Goal: Transaction & Acquisition: Purchase product/service

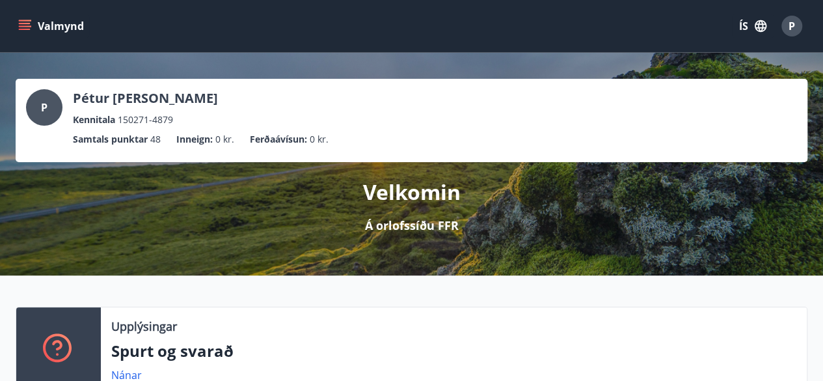
click at [26, 24] on icon "menu" at bounding box center [24, 26] width 13 height 13
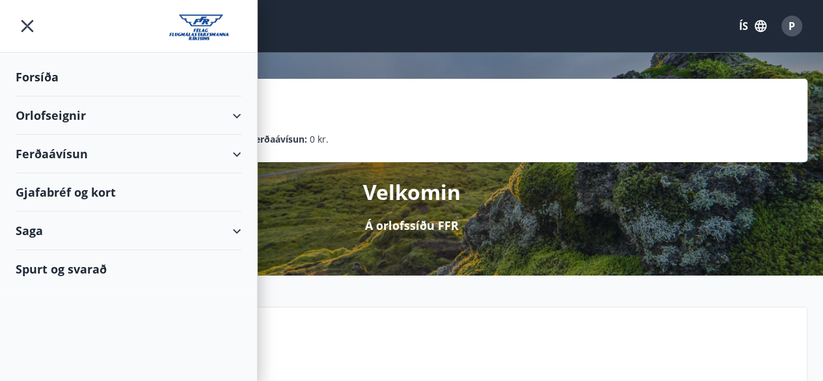
click at [233, 115] on div "Orlofseignir" at bounding box center [129, 115] width 226 height 38
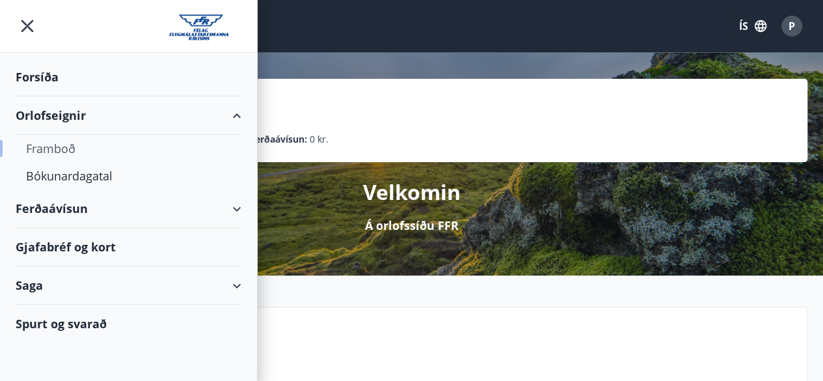
click at [56, 148] on div "Framboð" at bounding box center [128, 148] width 205 height 27
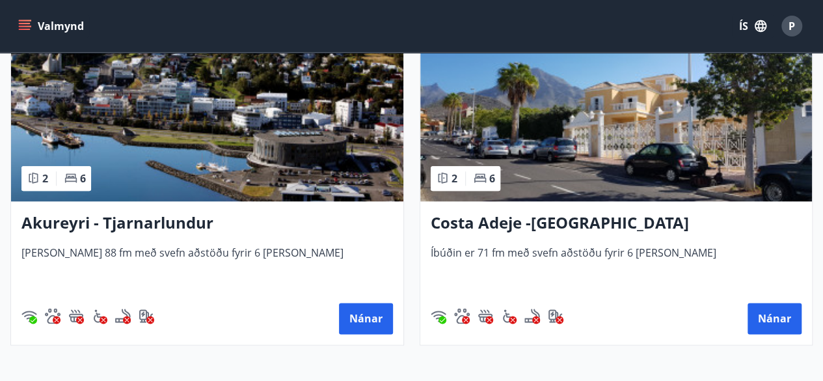
scroll to position [670, 0]
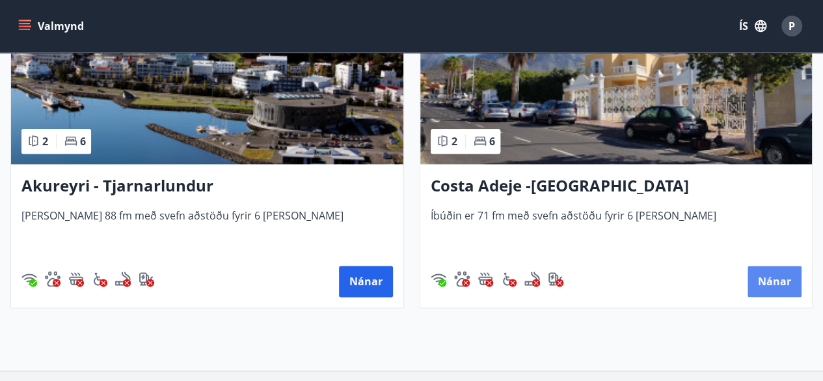
click at [775, 281] on button "Nánar" at bounding box center [775, 281] width 54 height 31
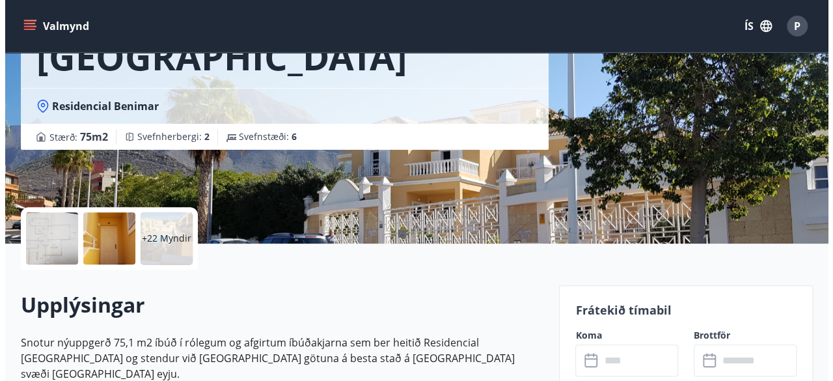
scroll to position [141, 0]
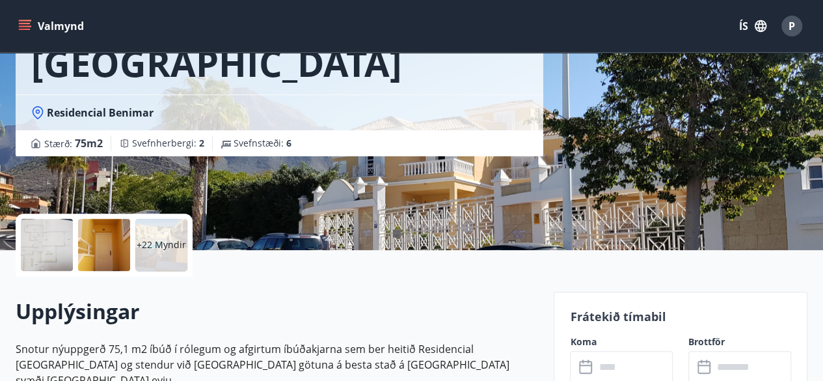
click at [159, 240] on p "+22 Myndir" at bounding box center [161, 244] width 49 height 13
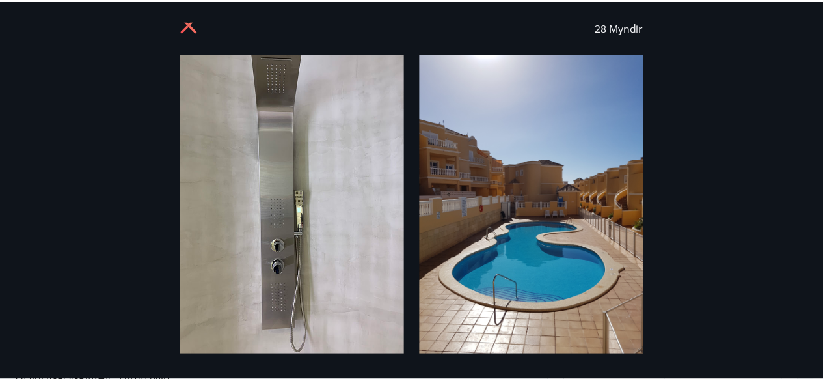
scroll to position [0, 0]
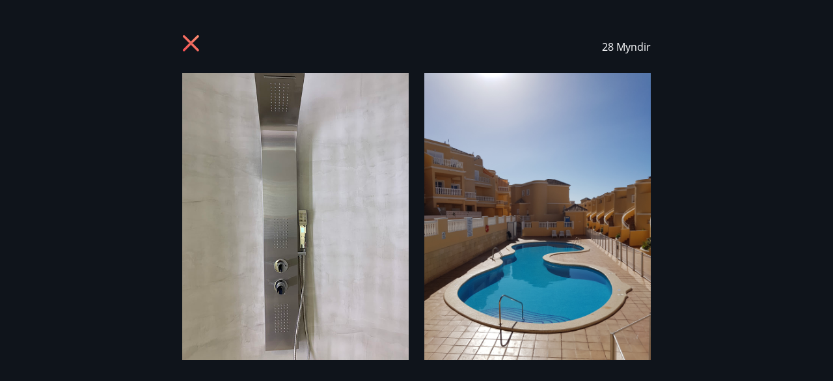
click at [186, 38] on icon at bounding box center [191, 43] width 16 height 16
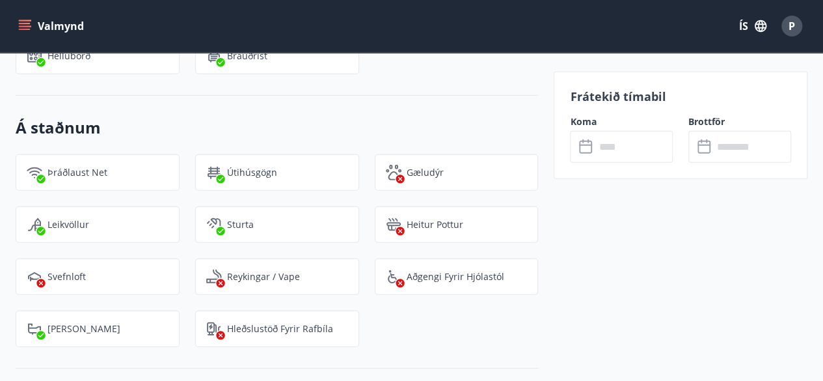
scroll to position [1828, 0]
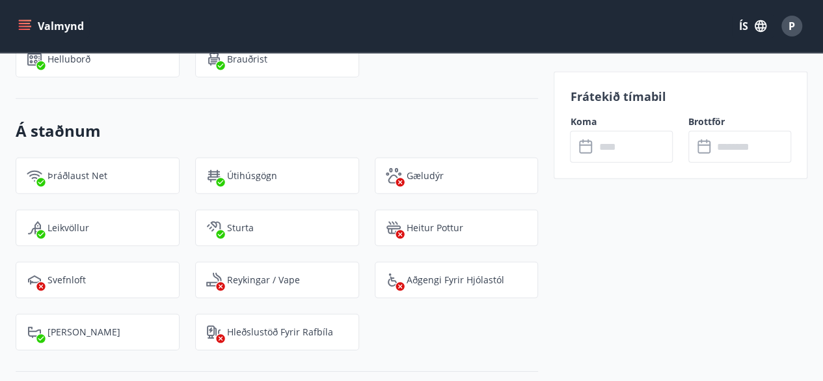
click at [604, 158] on input "text" at bounding box center [634, 147] width 78 height 32
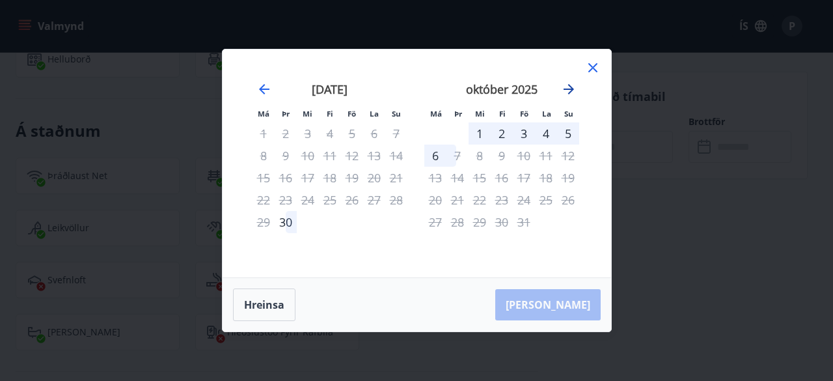
click at [569, 90] on icon "Move forward to switch to the next month." at bounding box center [569, 89] width 10 height 10
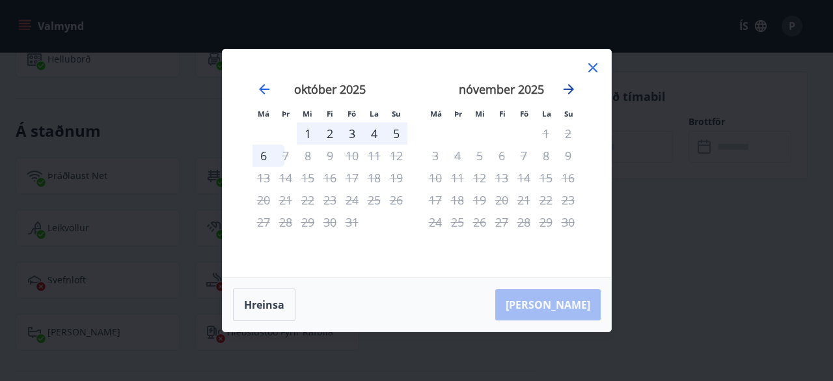
click at [569, 90] on icon "Move forward to switch to the next month." at bounding box center [569, 89] width 10 height 10
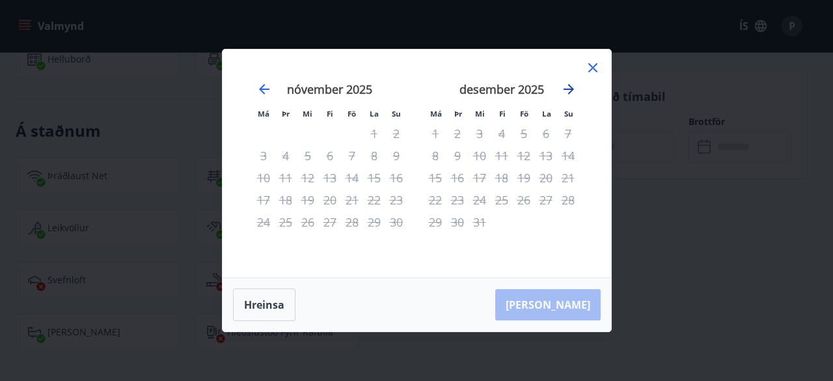
click at [569, 90] on icon "Move forward to switch to the next month." at bounding box center [569, 89] width 10 height 10
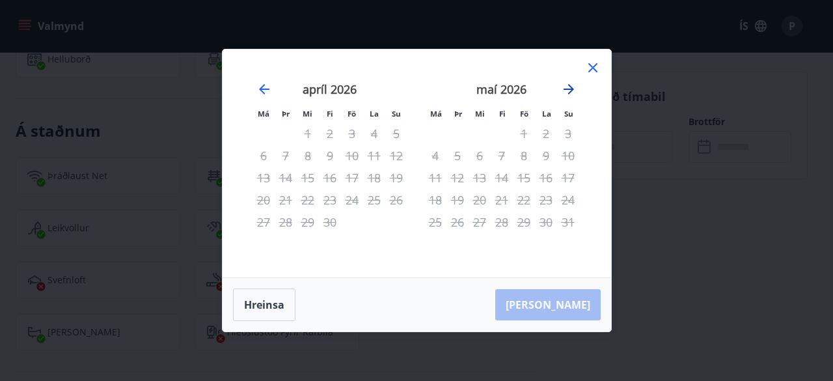
click at [569, 90] on icon "Move forward to switch to the next month." at bounding box center [569, 89] width 10 height 10
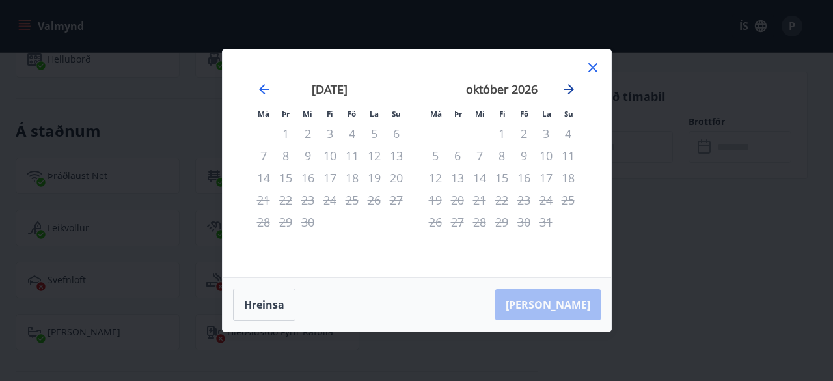
click at [569, 90] on icon "Move forward to switch to the next month." at bounding box center [569, 89] width 10 height 10
click at [567, 89] on icon "Move forward to switch to the next month." at bounding box center [569, 89] width 10 height 10
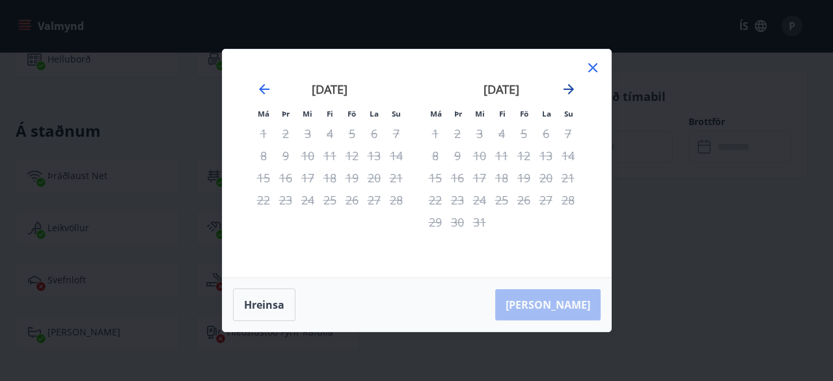
click at [567, 89] on icon "Move forward to switch to the next month." at bounding box center [569, 89] width 10 height 10
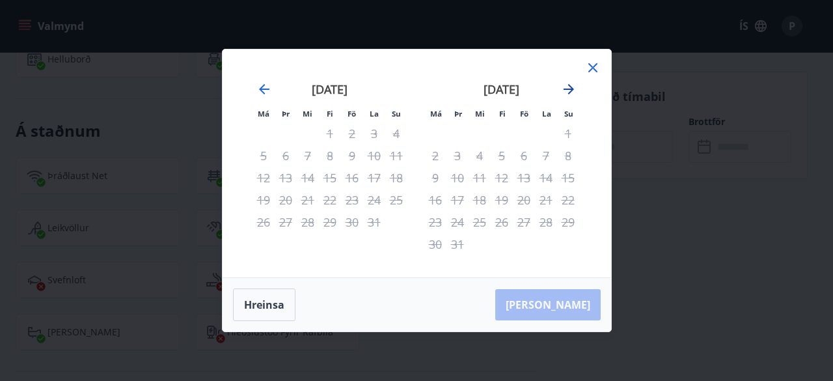
click at [567, 89] on icon "Move forward to switch to the next month." at bounding box center [569, 89] width 10 height 10
click at [266, 87] on icon "Move backward to switch to the previous month." at bounding box center [264, 89] width 16 height 16
click at [596, 64] on icon at bounding box center [592, 67] width 9 height 9
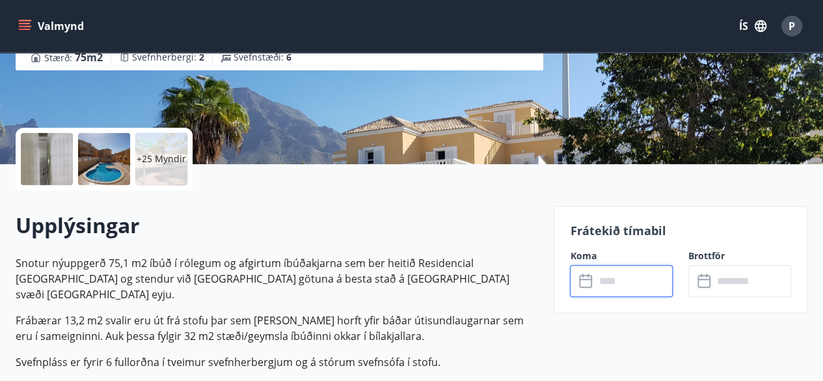
scroll to position [0, 0]
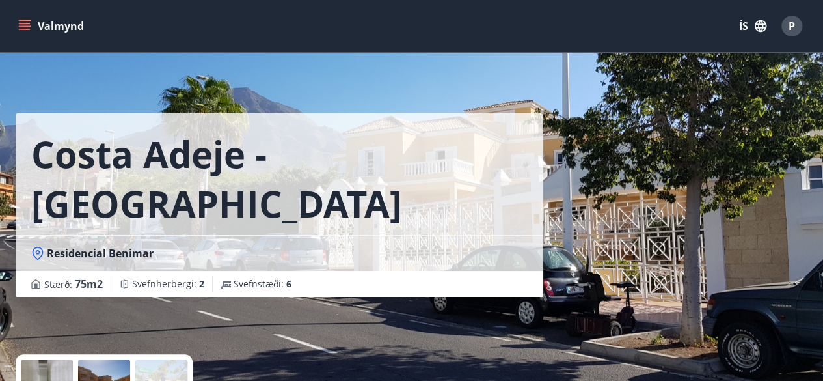
click at [21, 25] on icon "menu" at bounding box center [26, 25] width 14 height 1
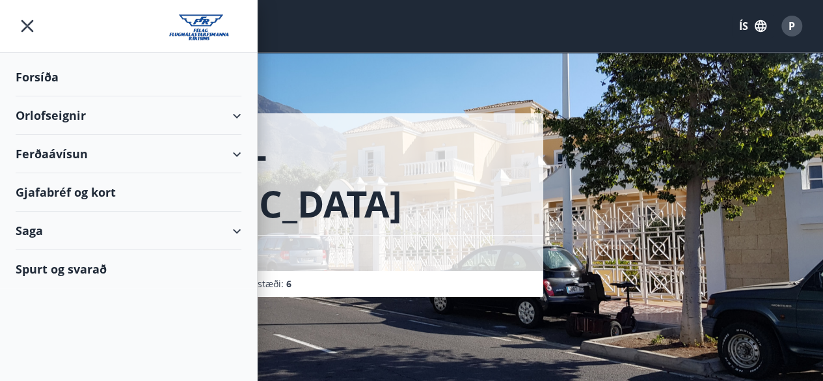
click at [236, 148] on div "Ferðaávísun" at bounding box center [129, 154] width 226 height 38
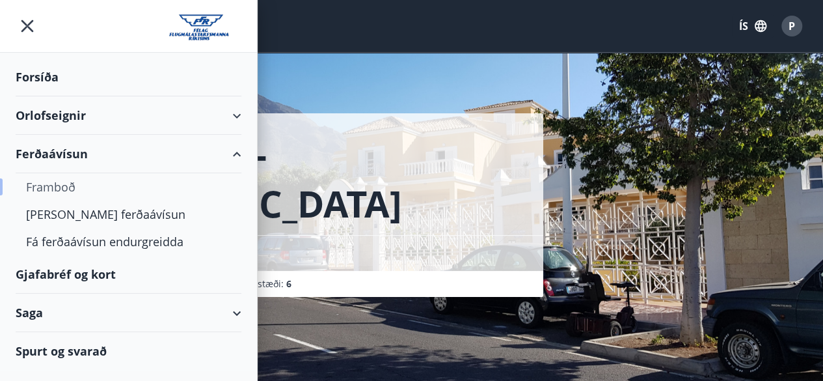
click at [57, 187] on div "Framboð" at bounding box center [128, 186] width 205 height 27
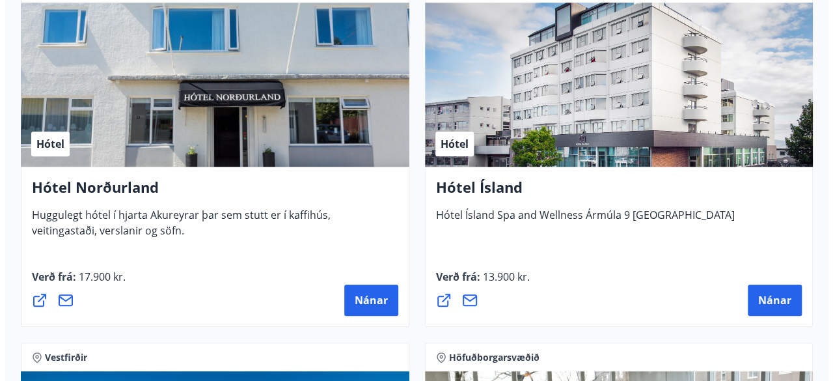
scroll to position [2880, 0]
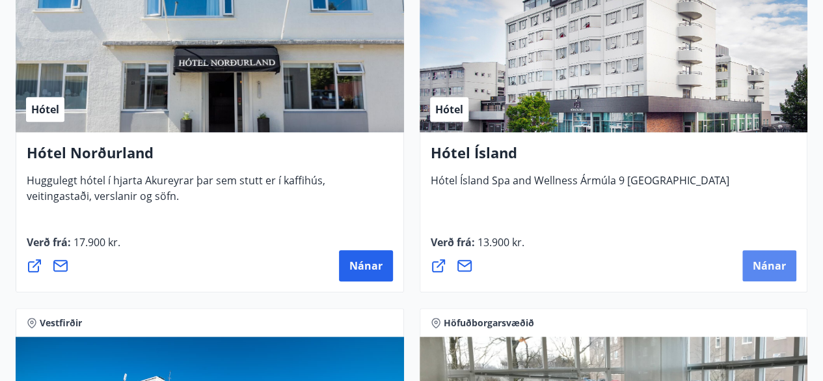
click at [768, 265] on span "Nánar" at bounding box center [769, 265] width 33 height 14
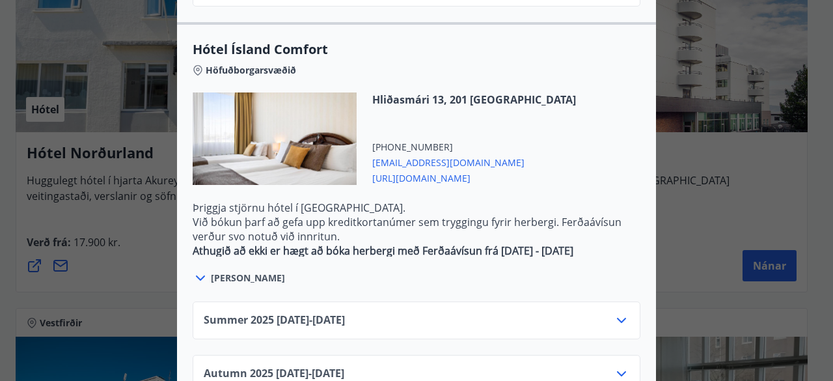
scroll to position [1182, 0]
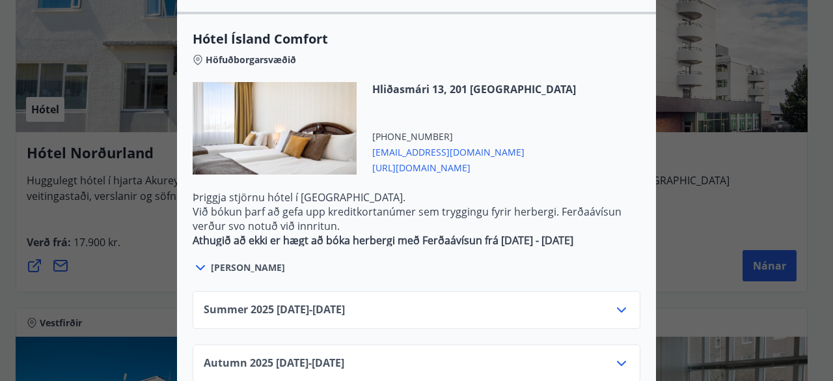
click at [620, 302] on icon at bounding box center [622, 310] width 16 height 16
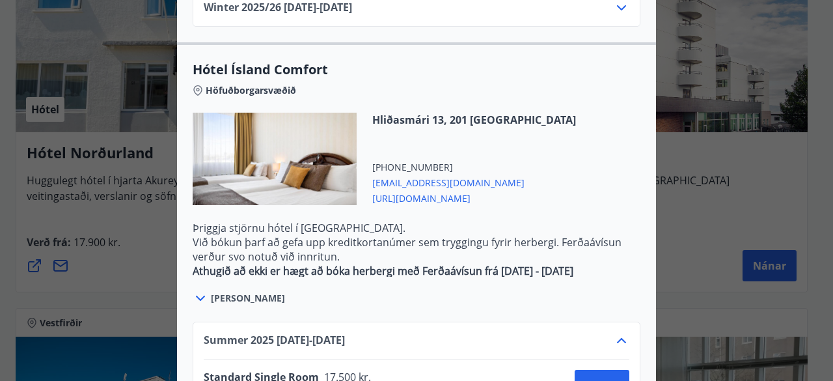
scroll to position [1146, 0]
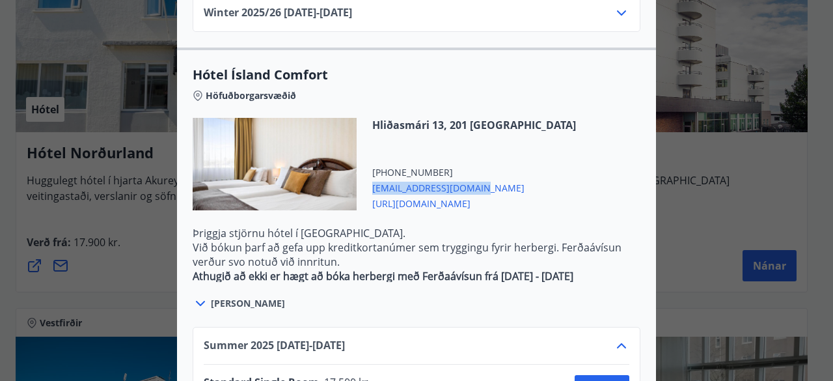
drag, startPoint x: 467, startPoint y: 146, endPoint x: 365, endPoint y: 148, distance: 102.2
click at [365, 148] on div "Hliðasmári 13, 201 Kópavogur +354 5957000 comfort@hotelisland.is http://www.hot…" at bounding box center [466, 164] width 219 height 92
copy span "[EMAIL_ADDRESS][DOMAIN_NAME]"
click at [385, 195] on span "[URL][DOMAIN_NAME]" at bounding box center [474, 203] width 204 height 16
drag, startPoint x: 477, startPoint y: 145, endPoint x: 369, endPoint y: 146, distance: 108.1
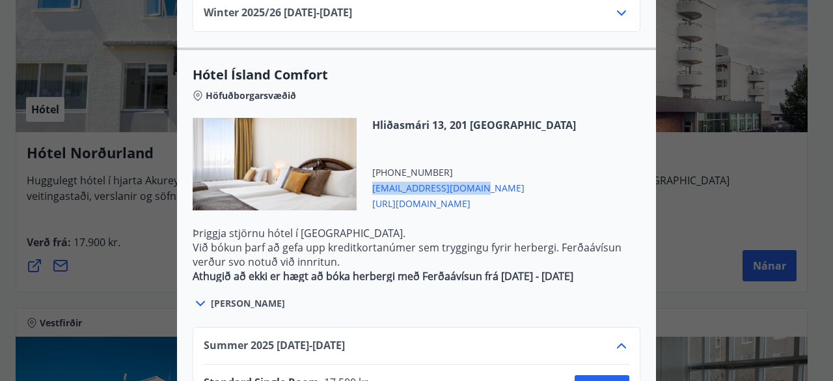
click at [372, 179] on span "[EMAIL_ADDRESS][DOMAIN_NAME]" at bounding box center [474, 187] width 204 height 16
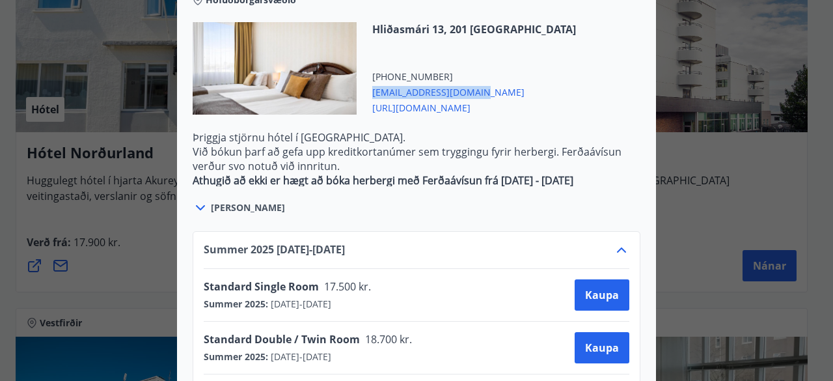
scroll to position [1244, 0]
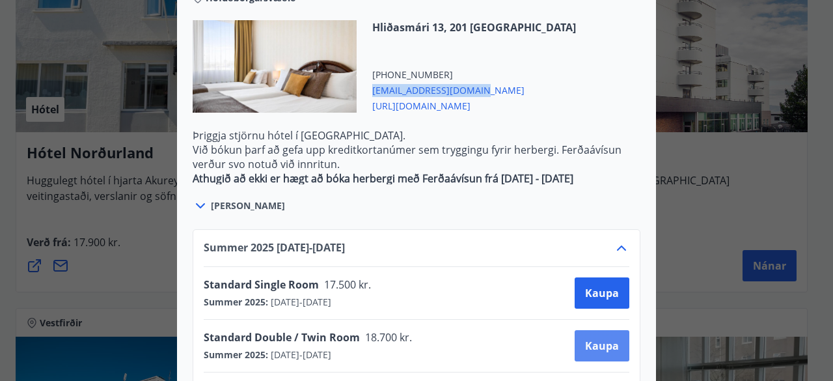
click at [599, 330] on button "Kaupa" at bounding box center [602, 345] width 55 height 31
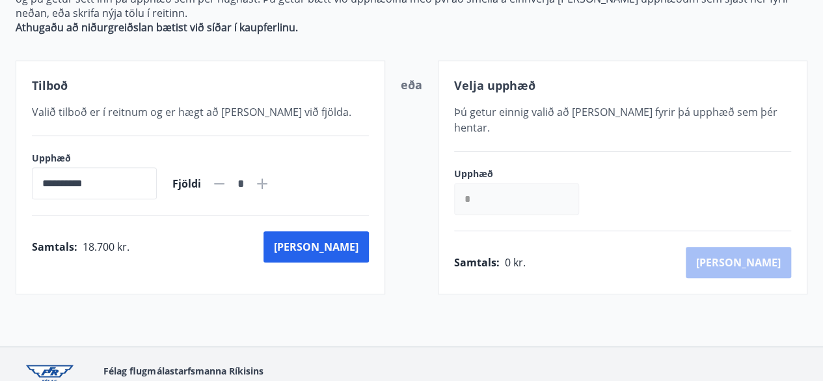
scroll to position [244, 0]
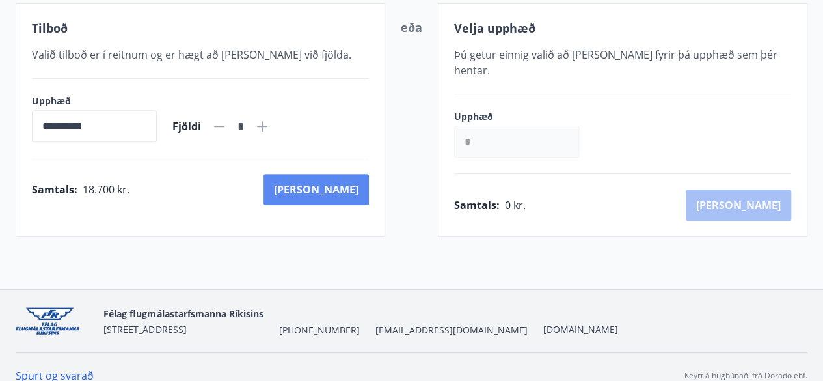
click at [340, 184] on button "[PERSON_NAME]" at bounding box center [316, 189] width 105 height 31
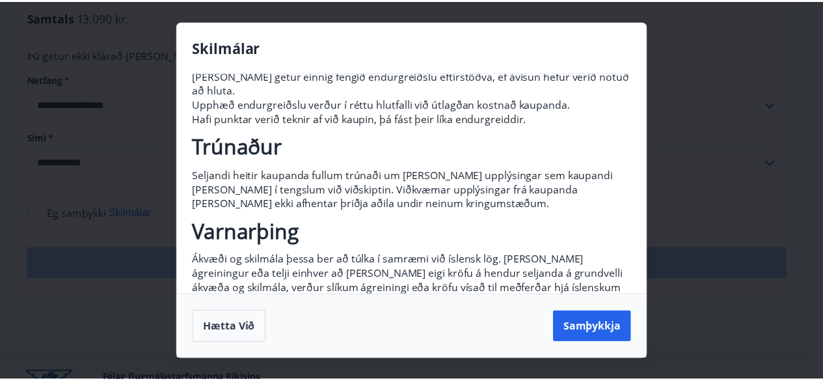
scroll to position [262, 0]
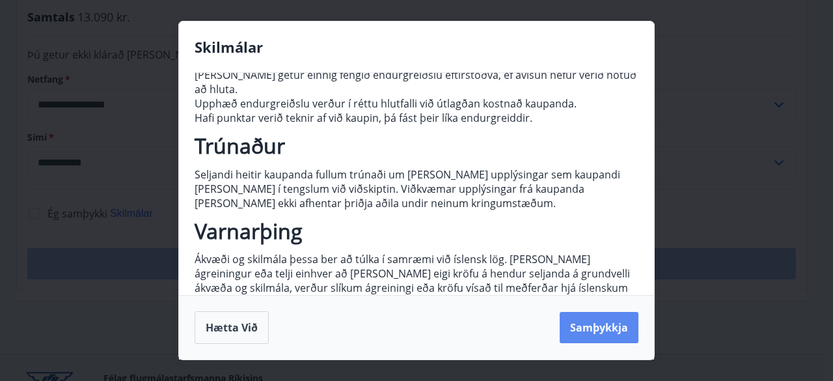
click at [593, 324] on button "Samþykkja" at bounding box center [599, 327] width 79 height 31
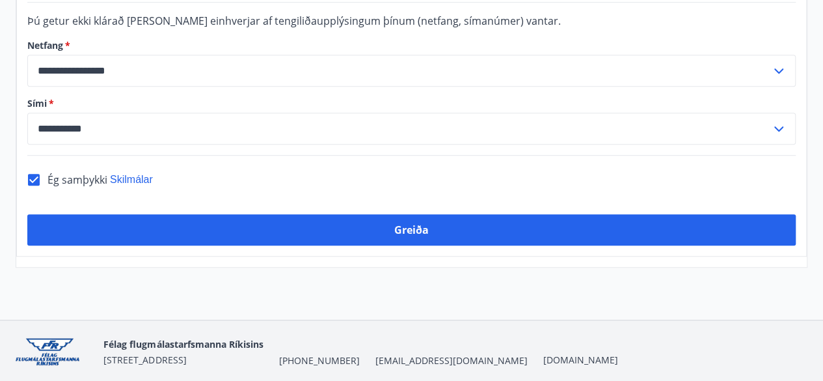
scroll to position [431, 0]
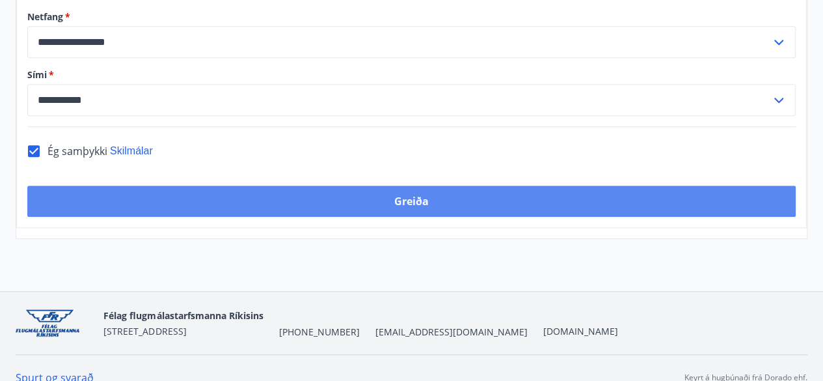
click at [419, 186] on button "Greiða" at bounding box center [411, 201] width 769 height 31
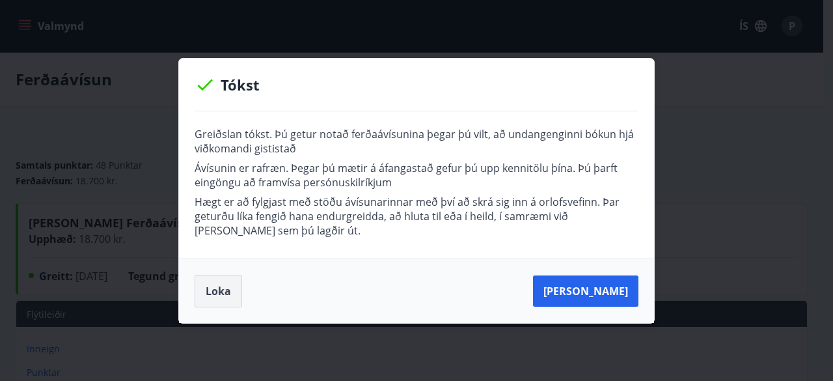
click at [230, 286] on button "Loka" at bounding box center [219, 291] width 48 height 33
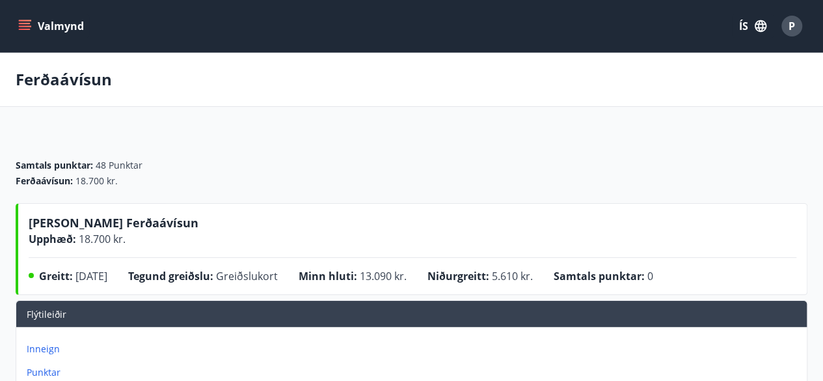
click at [21, 32] on icon "menu" at bounding box center [24, 26] width 13 height 13
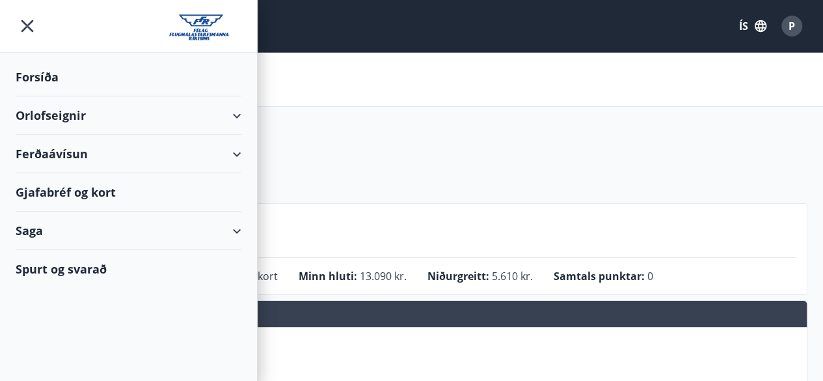
click at [238, 111] on div "Orlofseignir" at bounding box center [129, 115] width 226 height 38
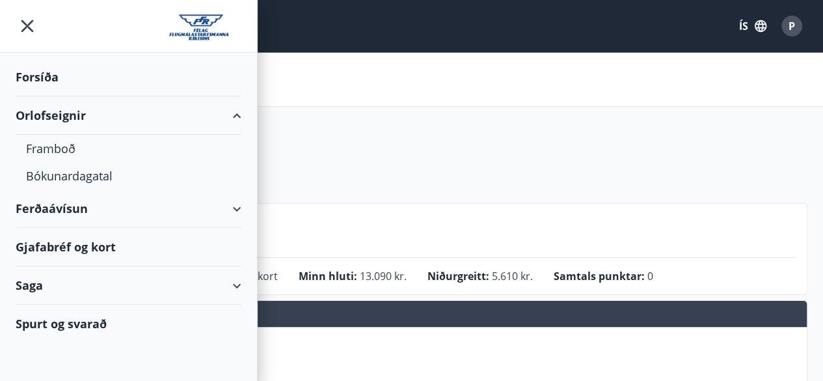
click at [238, 213] on div "Ferðaávísun" at bounding box center [129, 208] width 226 height 38
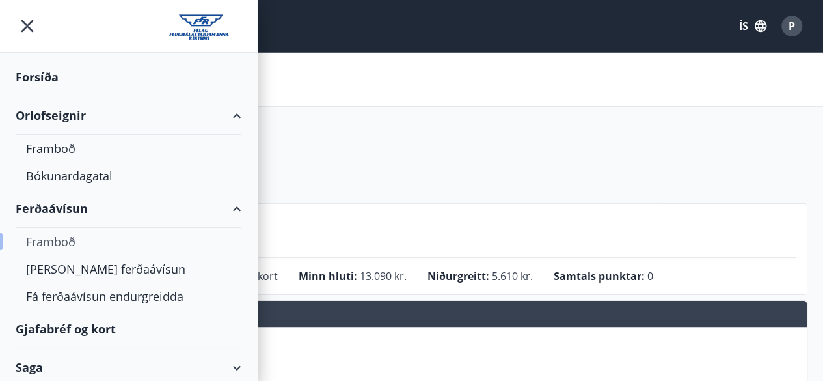
click at [65, 245] on div "Framboð" at bounding box center [128, 241] width 205 height 27
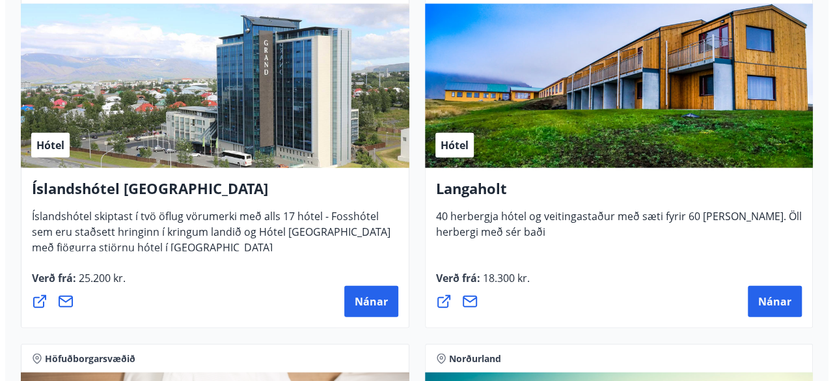
scroll to position [3951, 0]
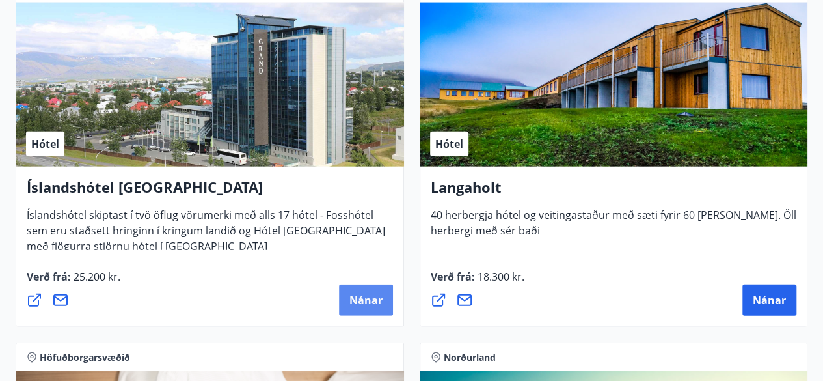
click at [351, 299] on span "Nánar" at bounding box center [366, 300] width 33 height 14
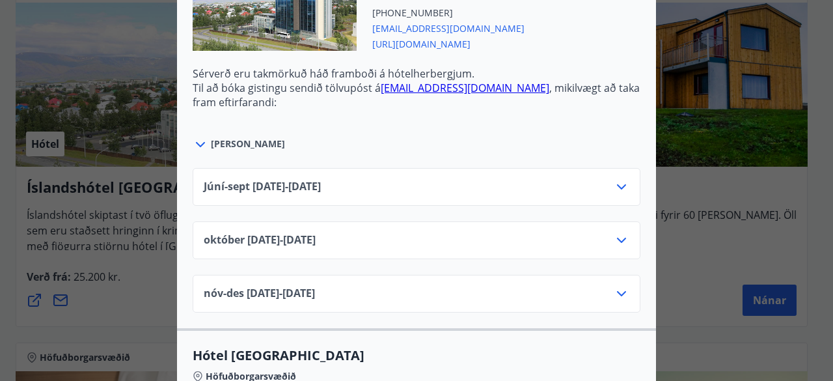
scroll to position [640, 0]
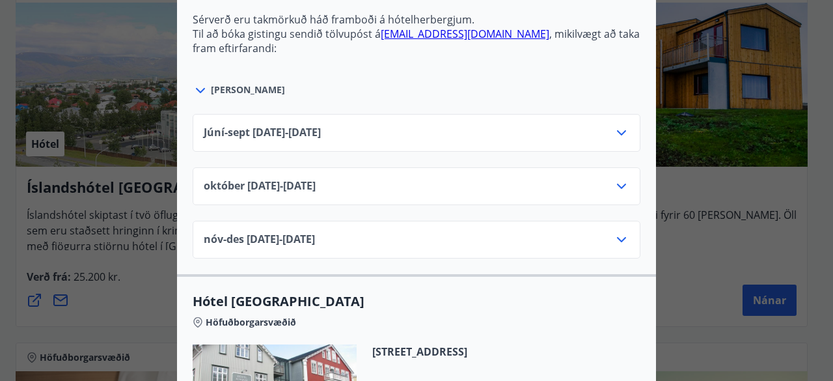
click at [622, 178] on icon at bounding box center [622, 186] width 16 height 16
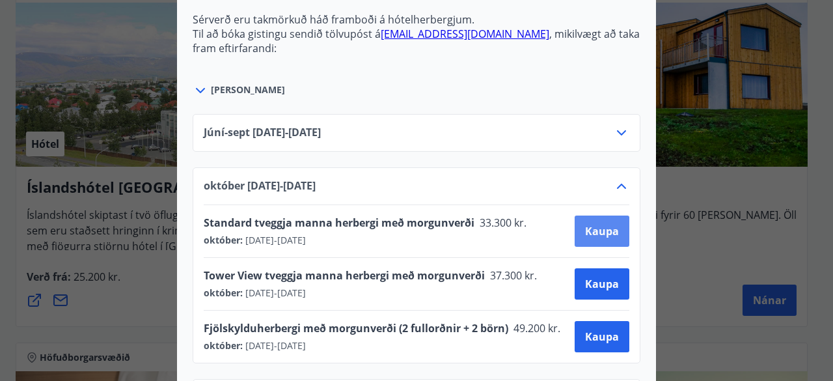
click at [592, 224] on span "Kaupa" at bounding box center [602, 231] width 34 height 14
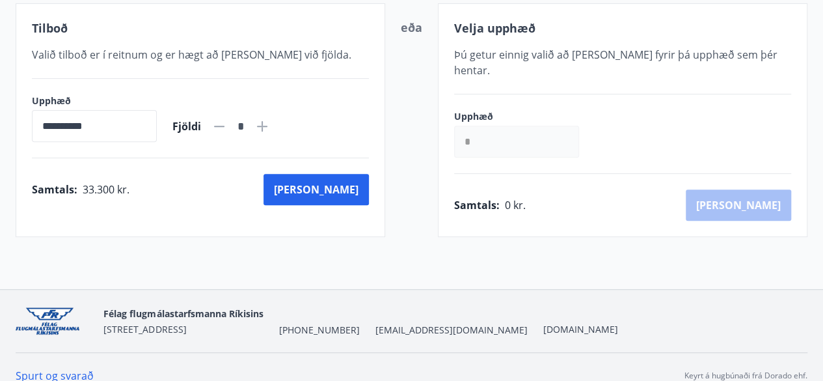
scroll to position [244, 0]
click at [346, 191] on button "[PERSON_NAME]" at bounding box center [316, 189] width 105 height 31
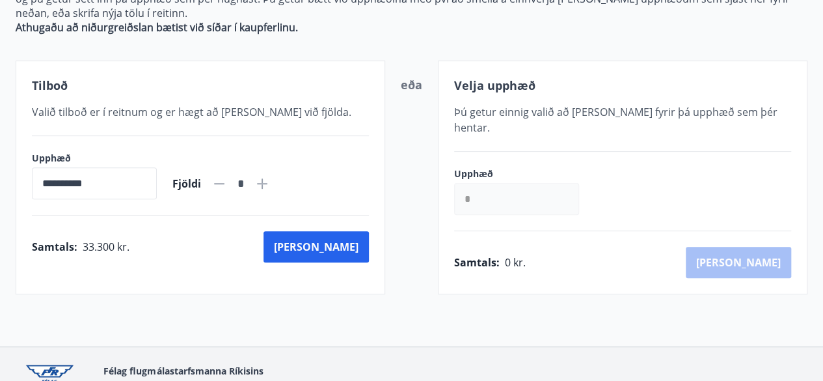
scroll to position [244, 0]
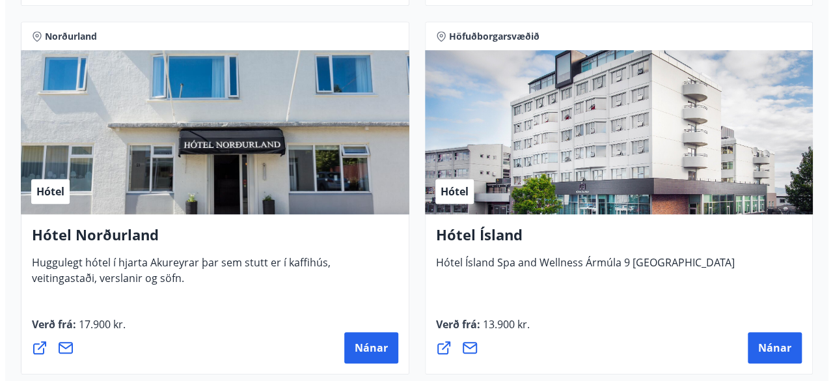
scroll to position [2989, 0]
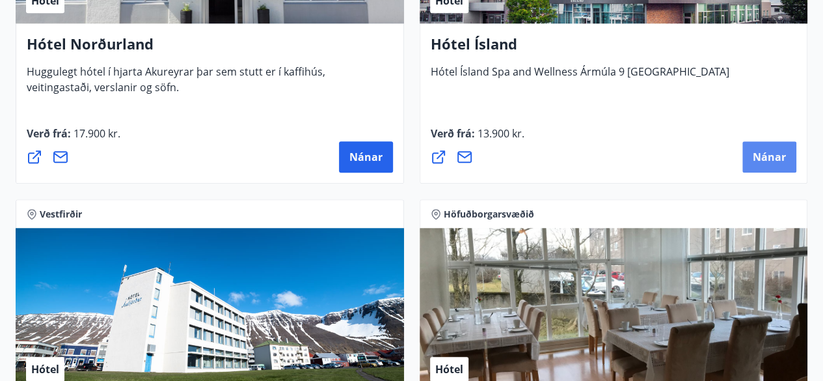
click at [762, 150] on span "Nánar" at bounding box center [769, 157] width 33 height 14
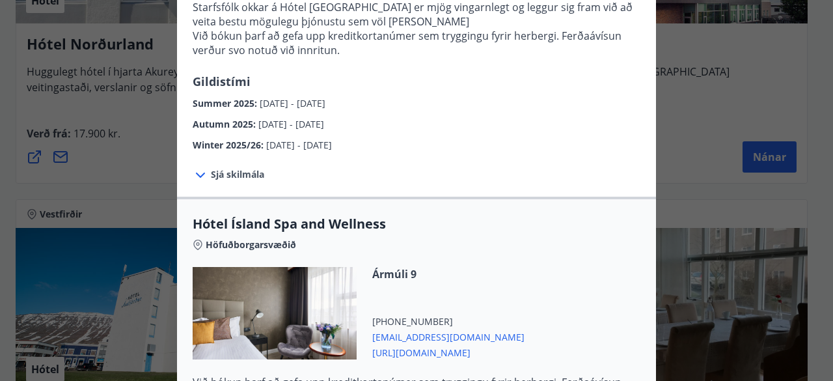
scroll to position [564, 0]
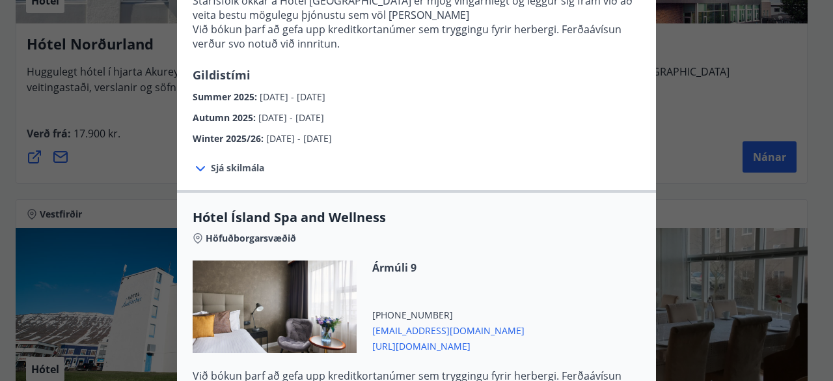
click at [428, 337] on span "[URL][DOMAIN_NAME]" at bounding box center [448, 345] width 152 height 16
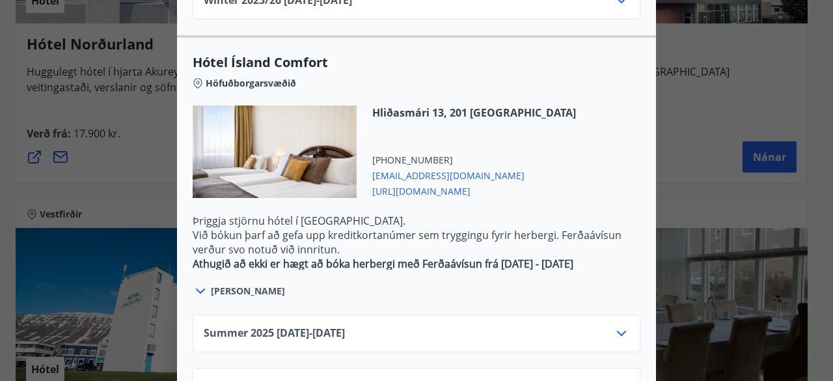
scroll to position [1161, 0]
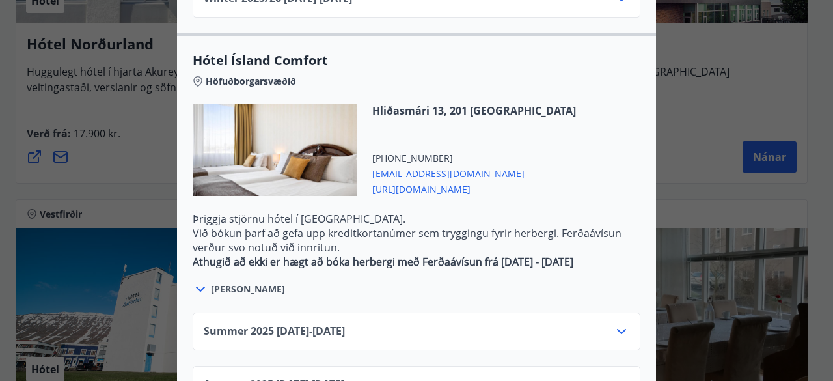
click at [430, 165] on span "[EMAIL_ADDRESS][DOMAIN_NAME]" at bounding box center [474, 173] width 204 height 16
click at [417, 180] on span "[URL][DOMAIN_NAME]" at bounding box center [474, 188] width 204 height 16
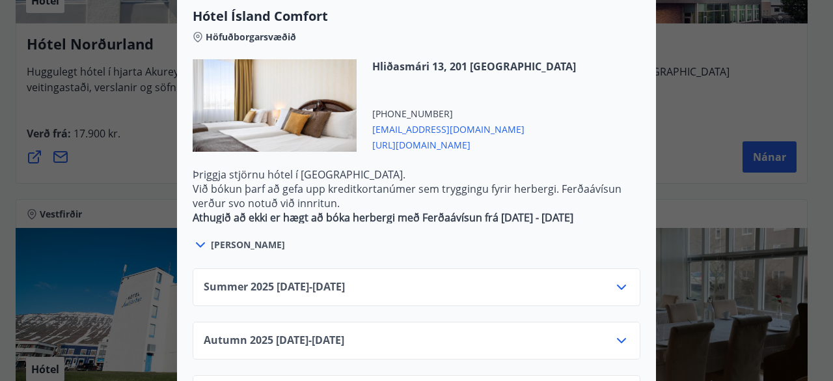
scroll to position [1195, 0]
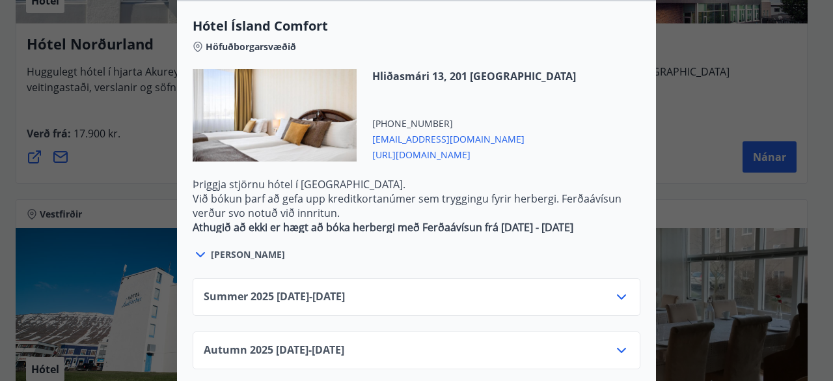
click at [430, 146] on span "[URL][DOMAIN_NAME]" at bounding box center [474, 154] width 204 height 16
